Goal: Information Seeking & Learning: Learn about a topic

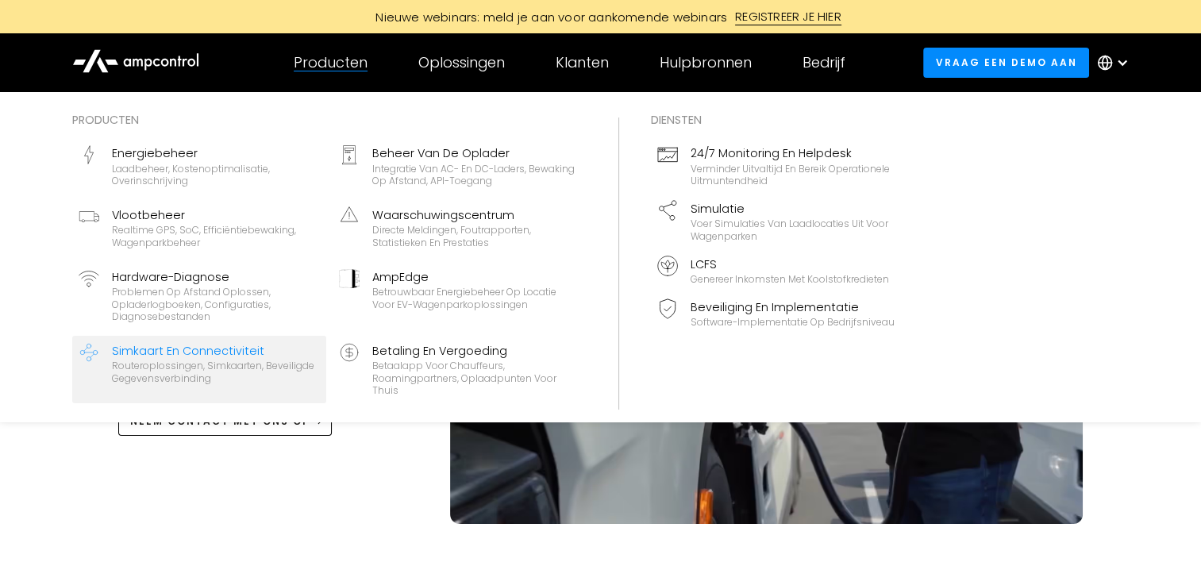
click at [200, 344] on div "Simkaart en connectiviteit" at bounding box center [216, 350] width 208 height 17
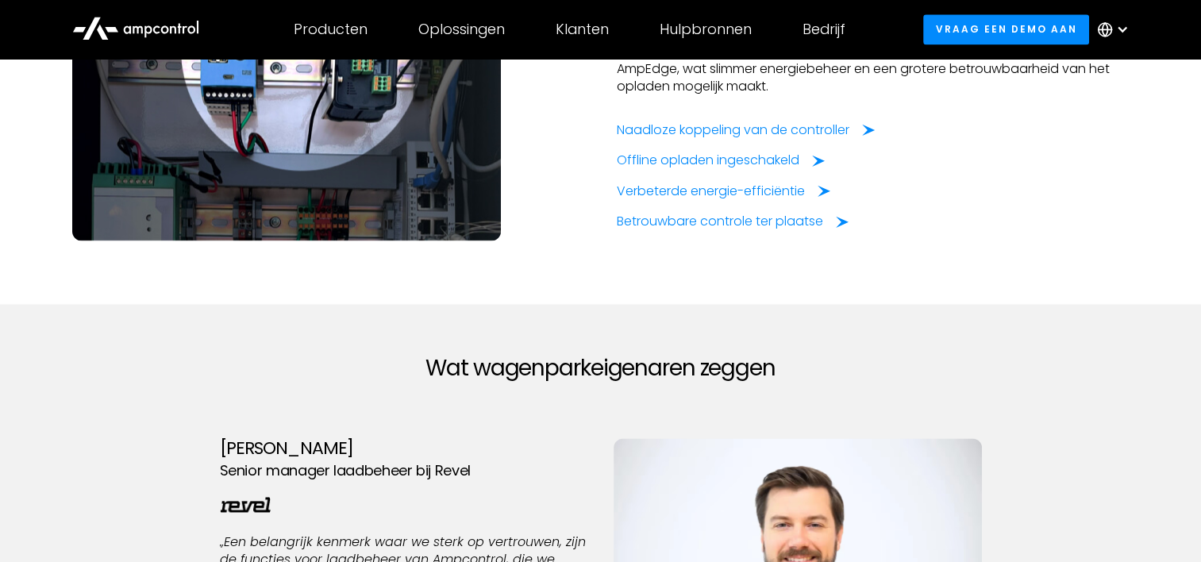
scroll to position [2222, 0]
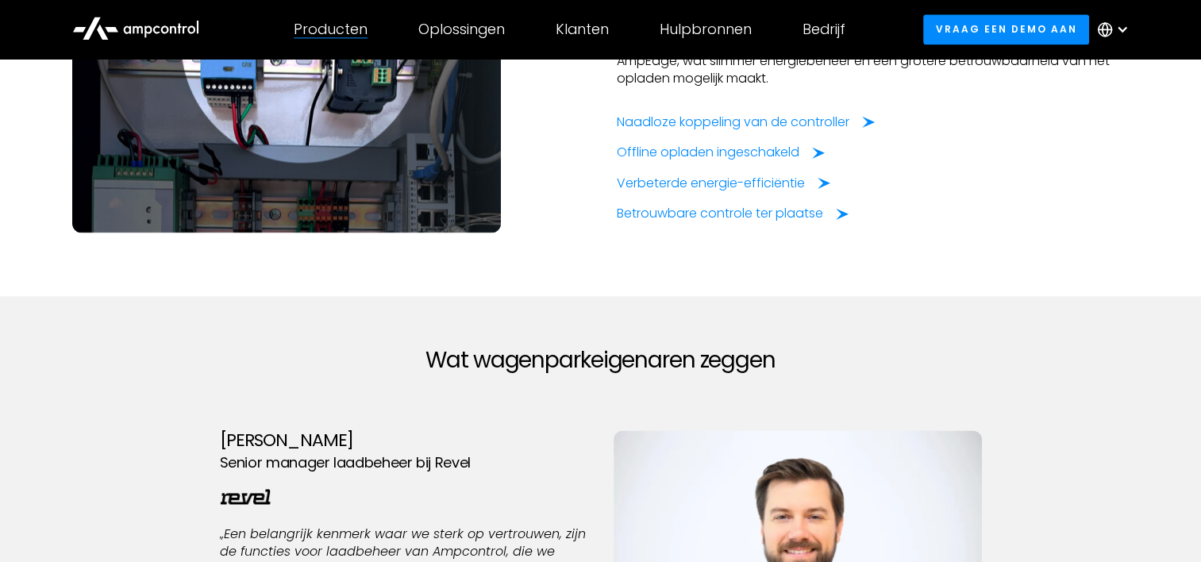
click at [359, 39] on div "Producten Producten Energiebeheer Laadbeheer, kostenoptimalisatie, overinschrij…" at bounding box center [330, 30] width 125 height 56
